Goal: Task Accomplishment & Management: Manage account settings

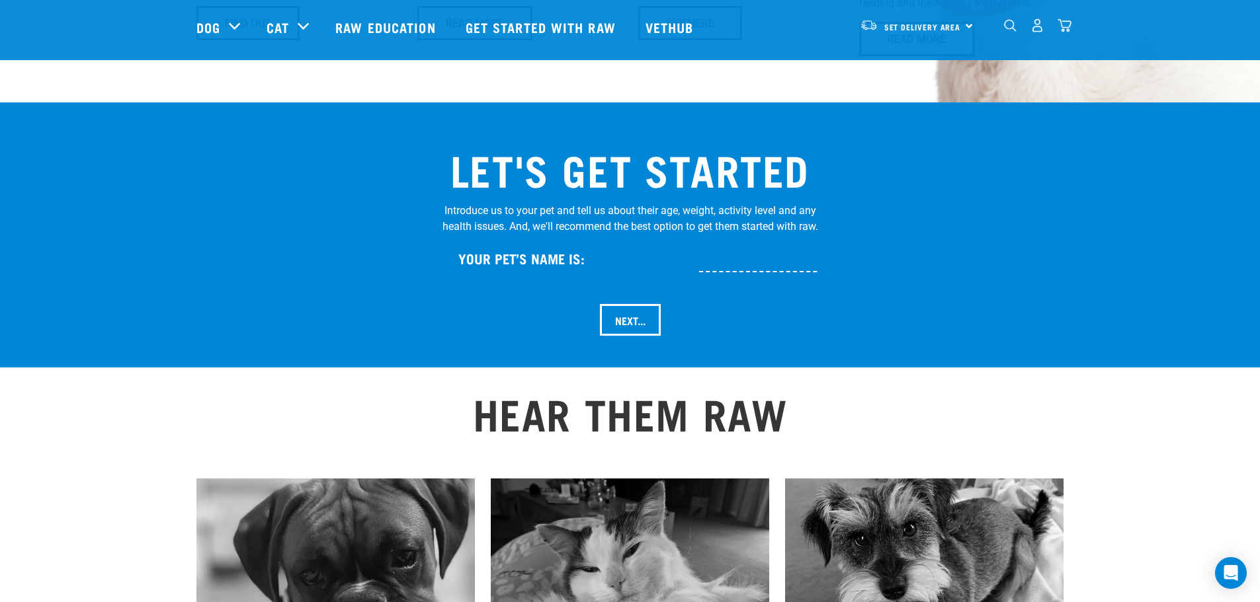
scroll to position [1124, 0]
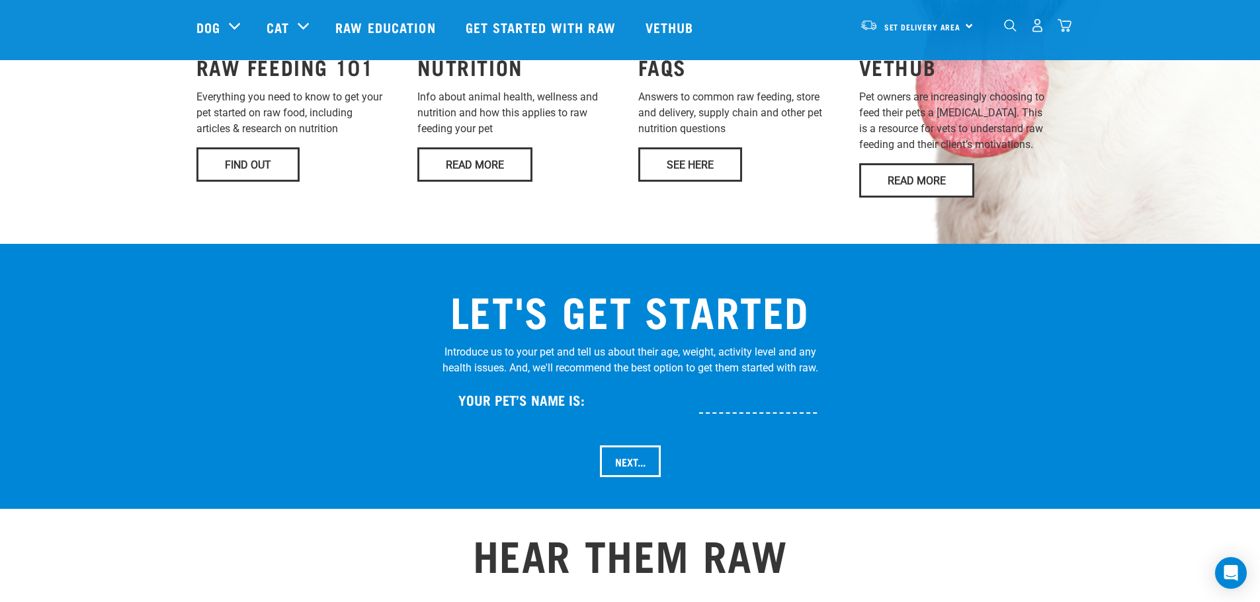
click at [1036, 27] on img "dropdown navigation" at bounding box center [1037, 26] width 14 height 14
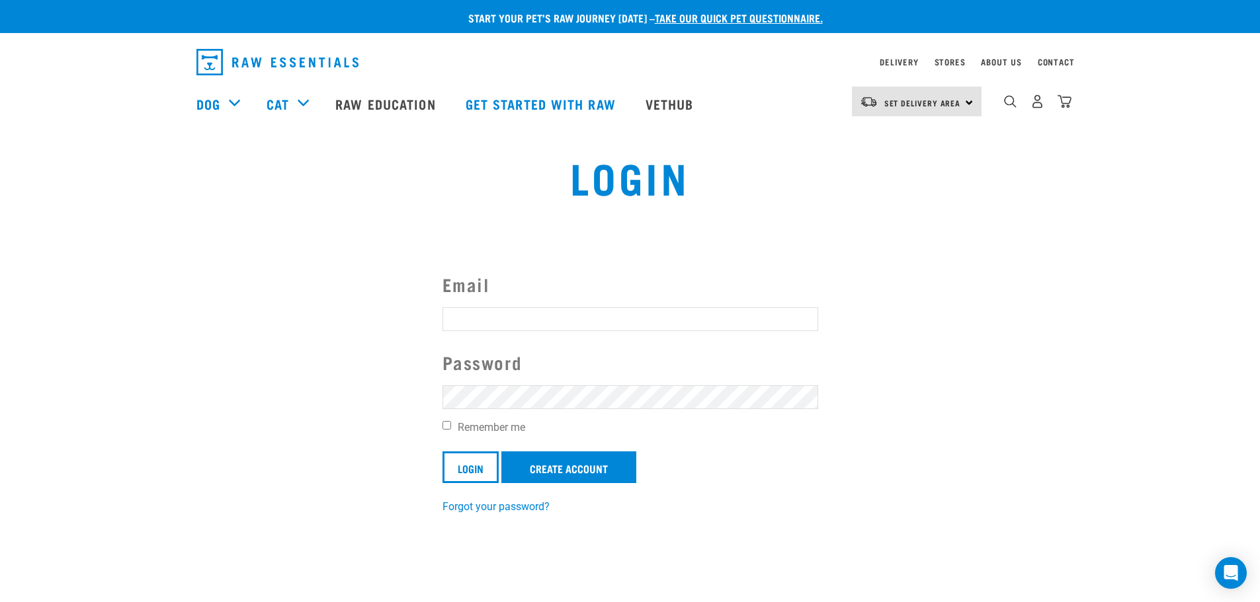
type input "[PERSON_NAME][DOMAIN_NAME][EMAIL_ADDRESS][PERSON_NAME][DOMAIN_NAME]"
click at [445, 424] on input "Remember me" at bounding box center [446, 425] width 9 height 9
checkbox input "true"
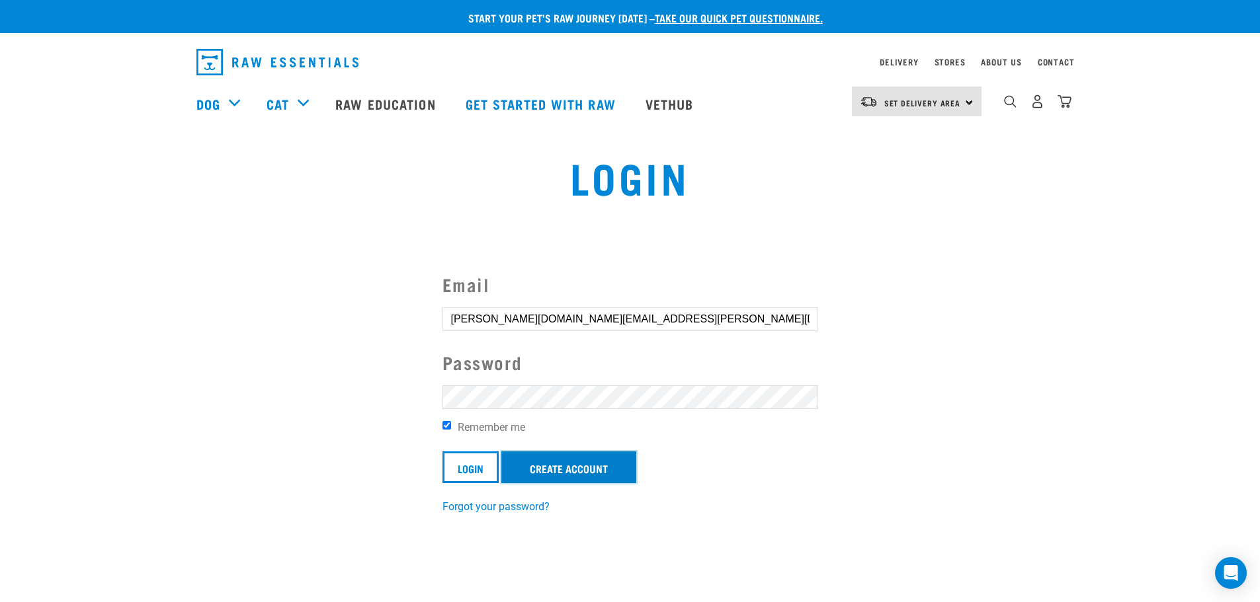
click at [576, 474] on link "Create Account" at bounding box center [568, 468] width 135 height 32
click at [471, 469] on input "Login" at bounding box center [470, 468] width 56 height 32
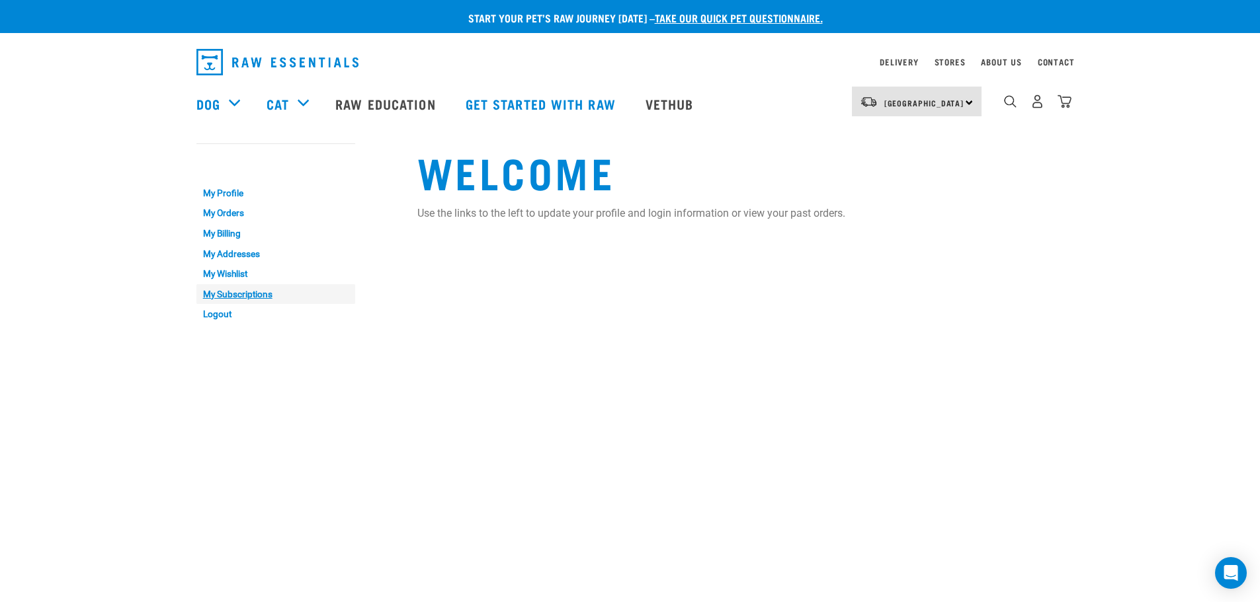
click at [239, 296] on link "My Subscriptions" at bounding box center [275, 294] width 159 height 20
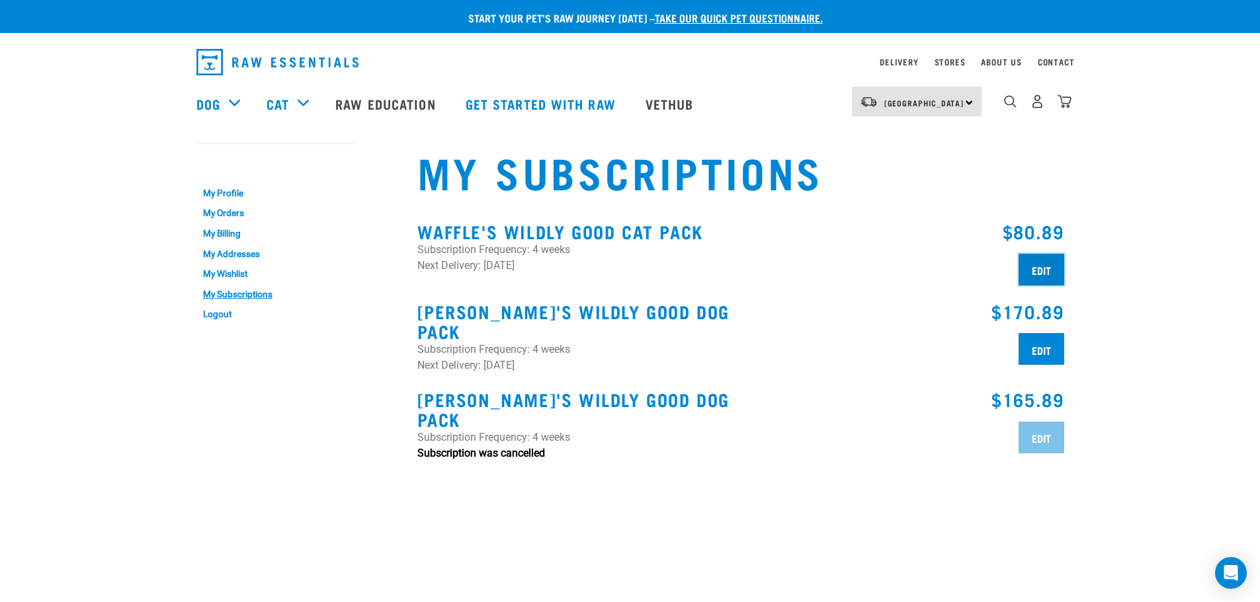
click at [1031, 266] on input "Edit" at bounding box center [1041, 270] width 46 height 32
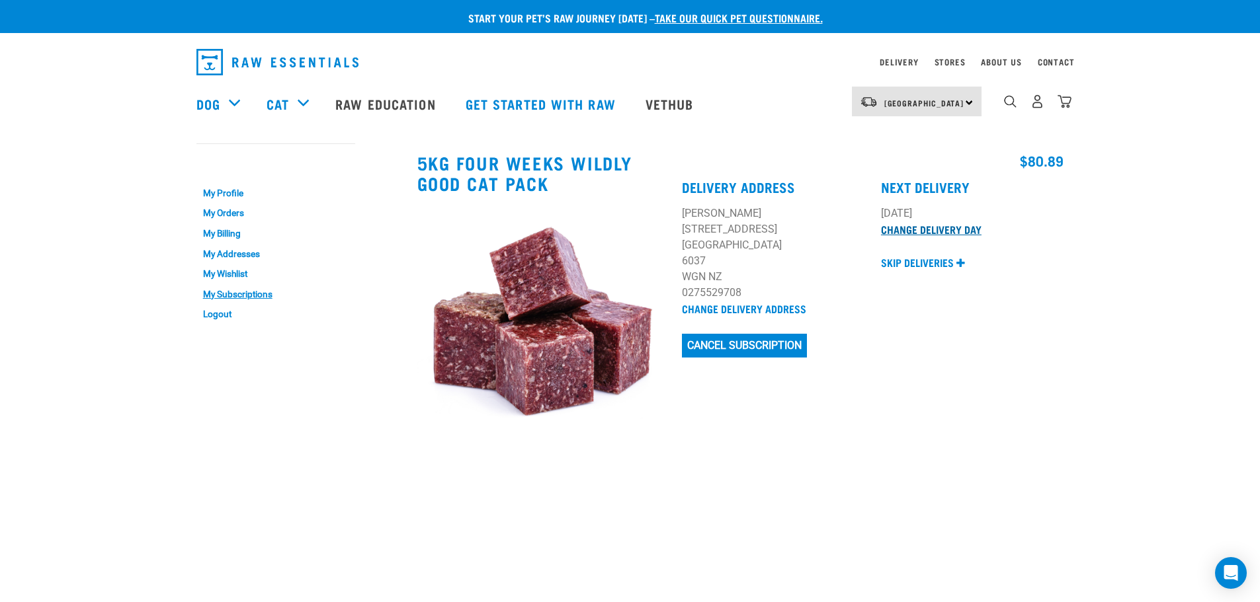
click at [941, 227] on link "Change Delivery Day" at bounding box center [931, 229] width 101 height 6
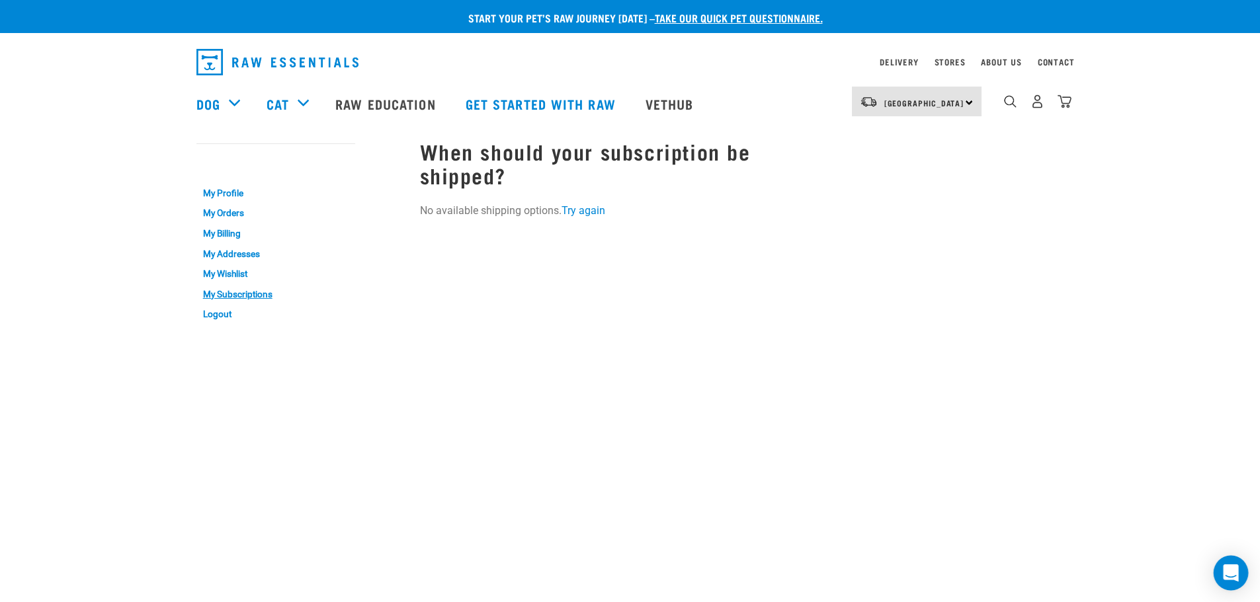
click at [1225, 575] on icon "Open Intercom Messenger" at bounding box center [1230, 573] width 15 height 17
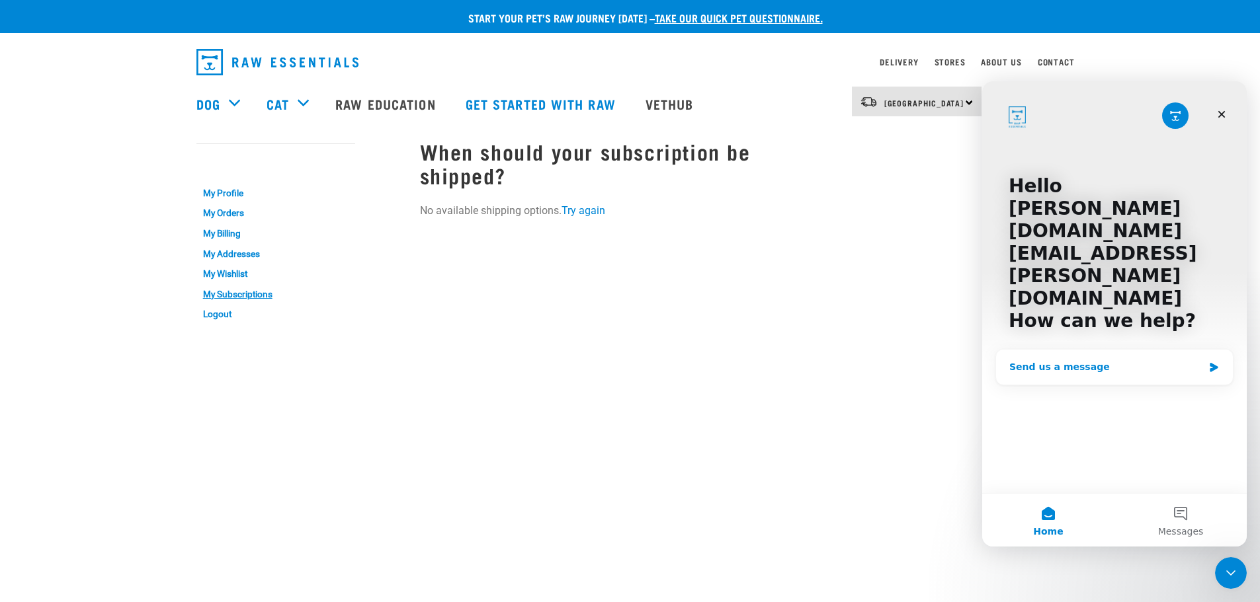
click at [1212, 362] on icon "Intercom messenger" at bounding box center [1213, 367] width 11 height 11
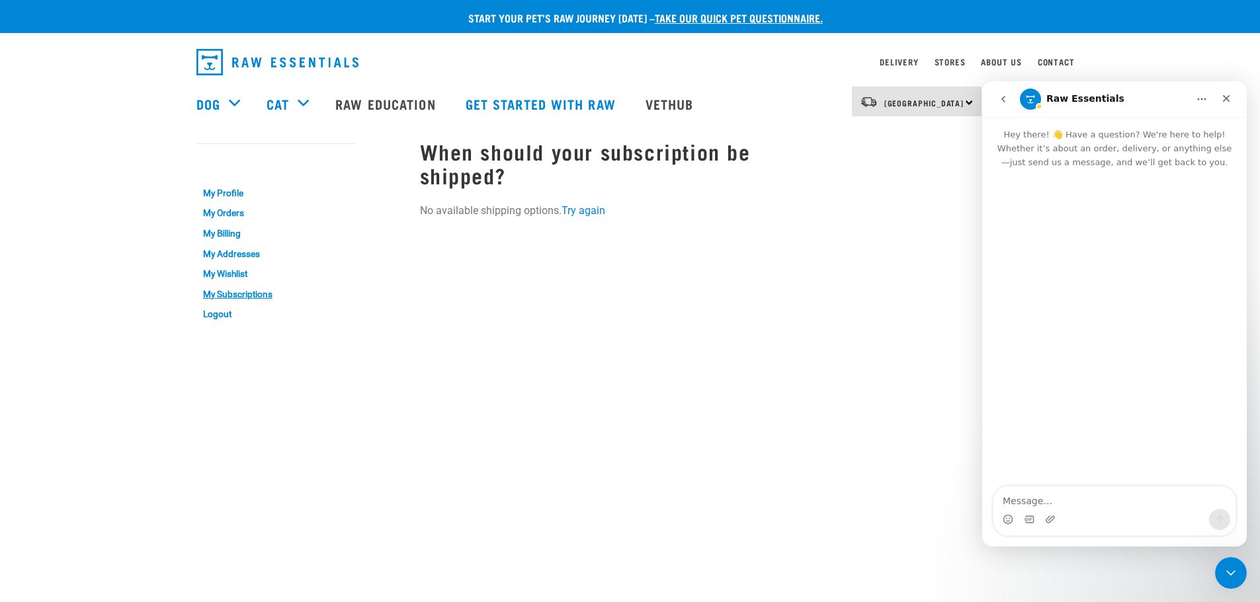
click at [1032, 504] on textarea "Message…" at bounding box center [1114, 498] width 242 height 22
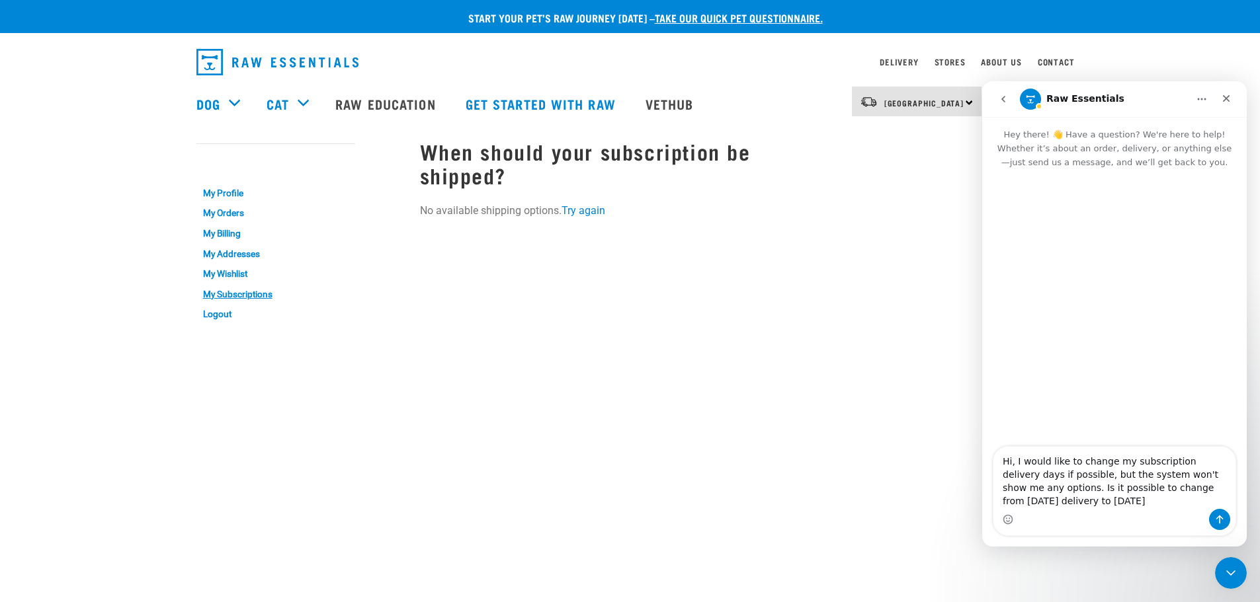
type textarea "Hi, I would like to change my subscription delivery days if possible, but the s…"
